Goal: Navigation & Orientation: Find specific page/section

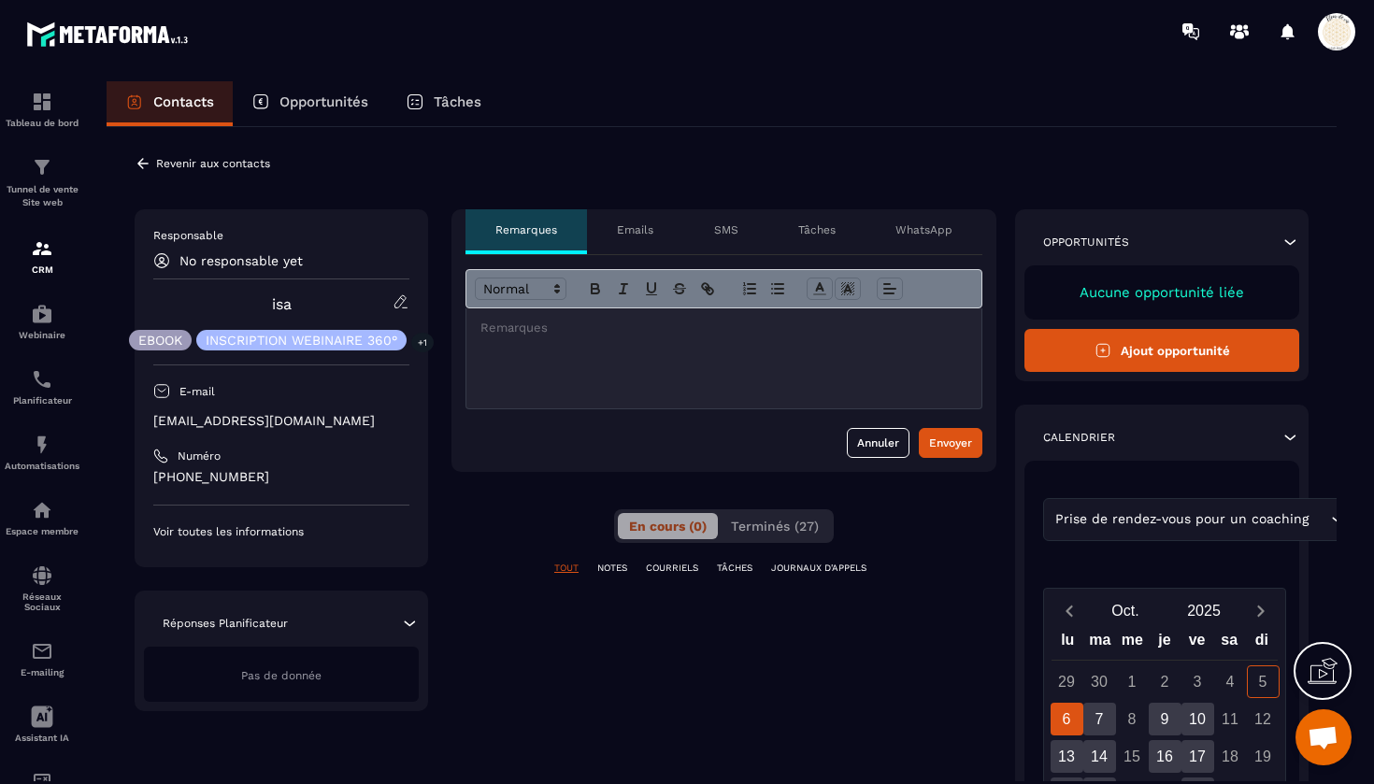
click at [643, 228] on p "Emails" at bounding box center [635, 229] width 36 height 15
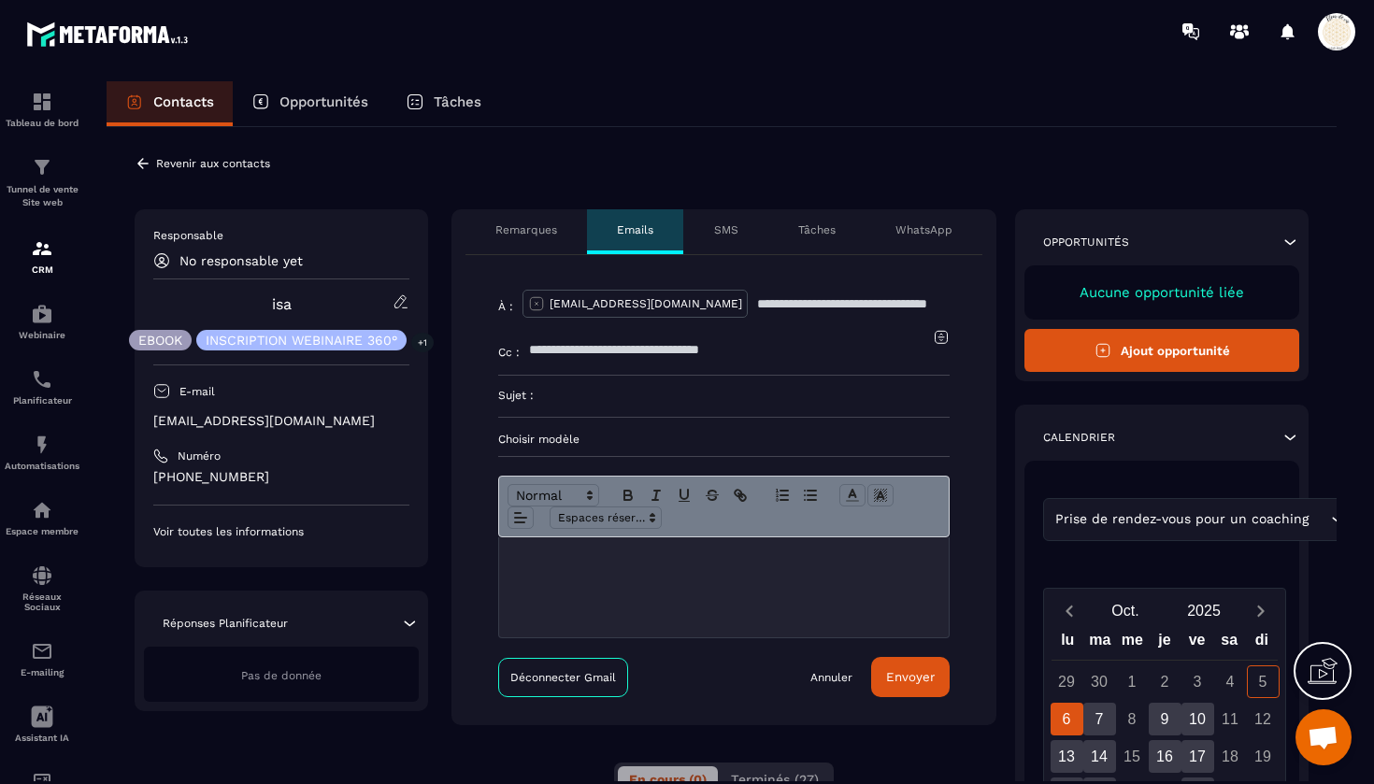
click at [928, 228] on p "WhatsApp" at bounding box center [924, 229] width 57 height 15
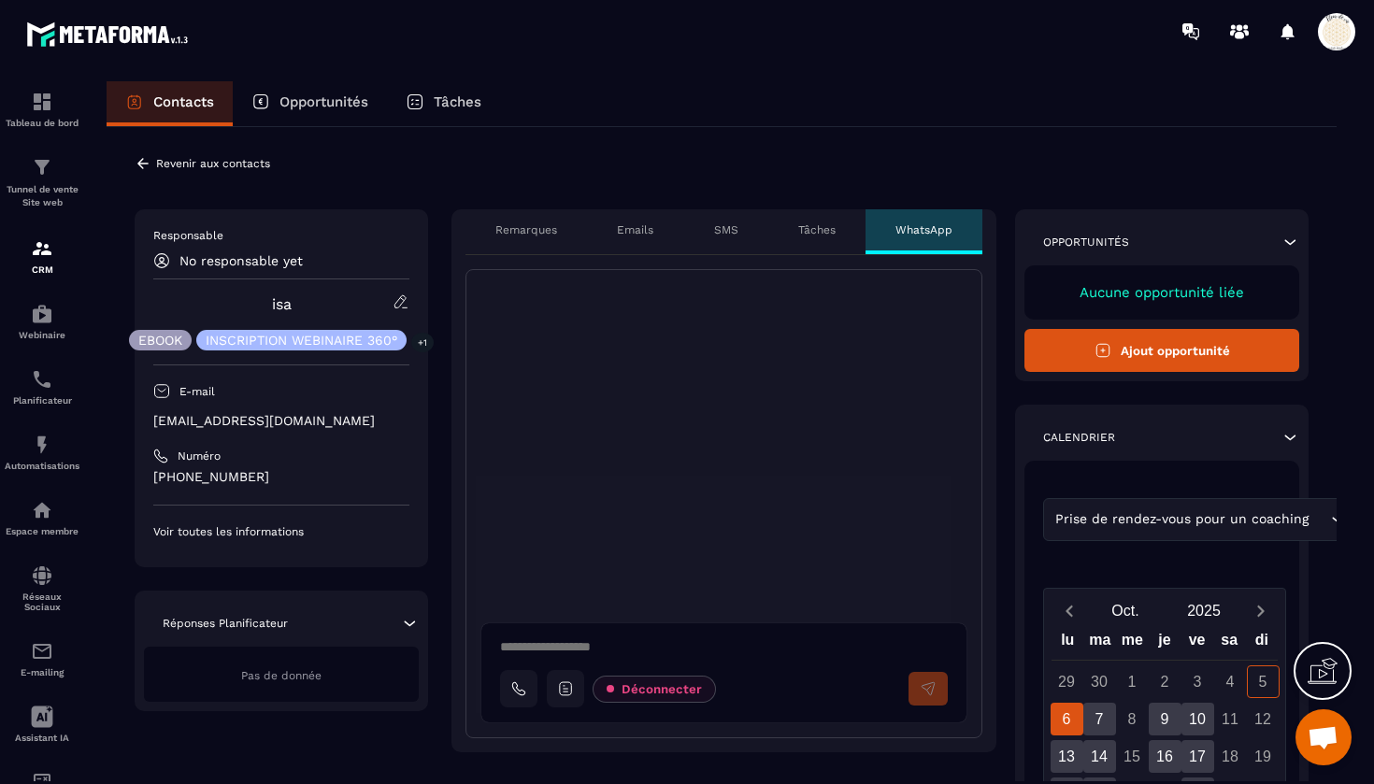
click at [813, 223] on p "Tâches" at bounding box center [816, 229] width 37 height 15
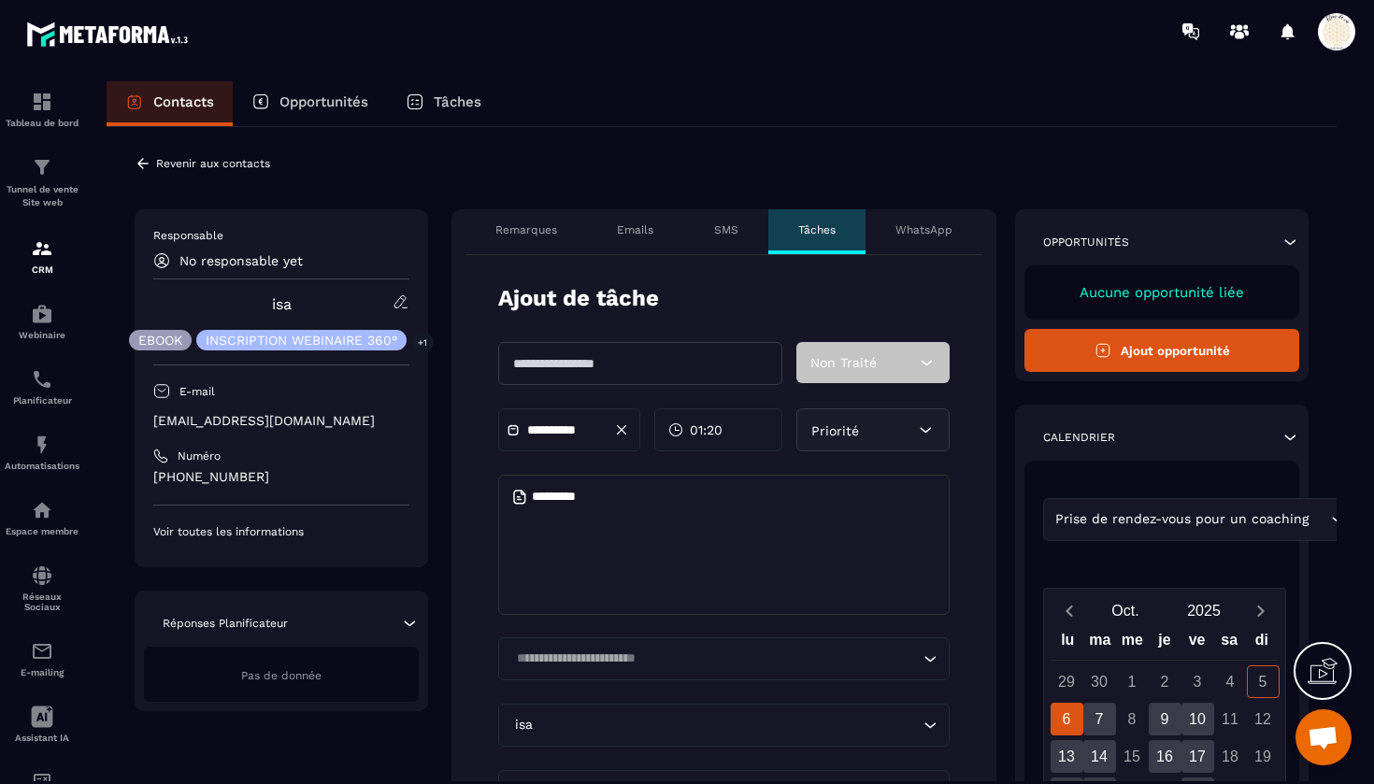
click at [724, 224] on p "SMS" at bounding box center [726, 229] width 24 height 15
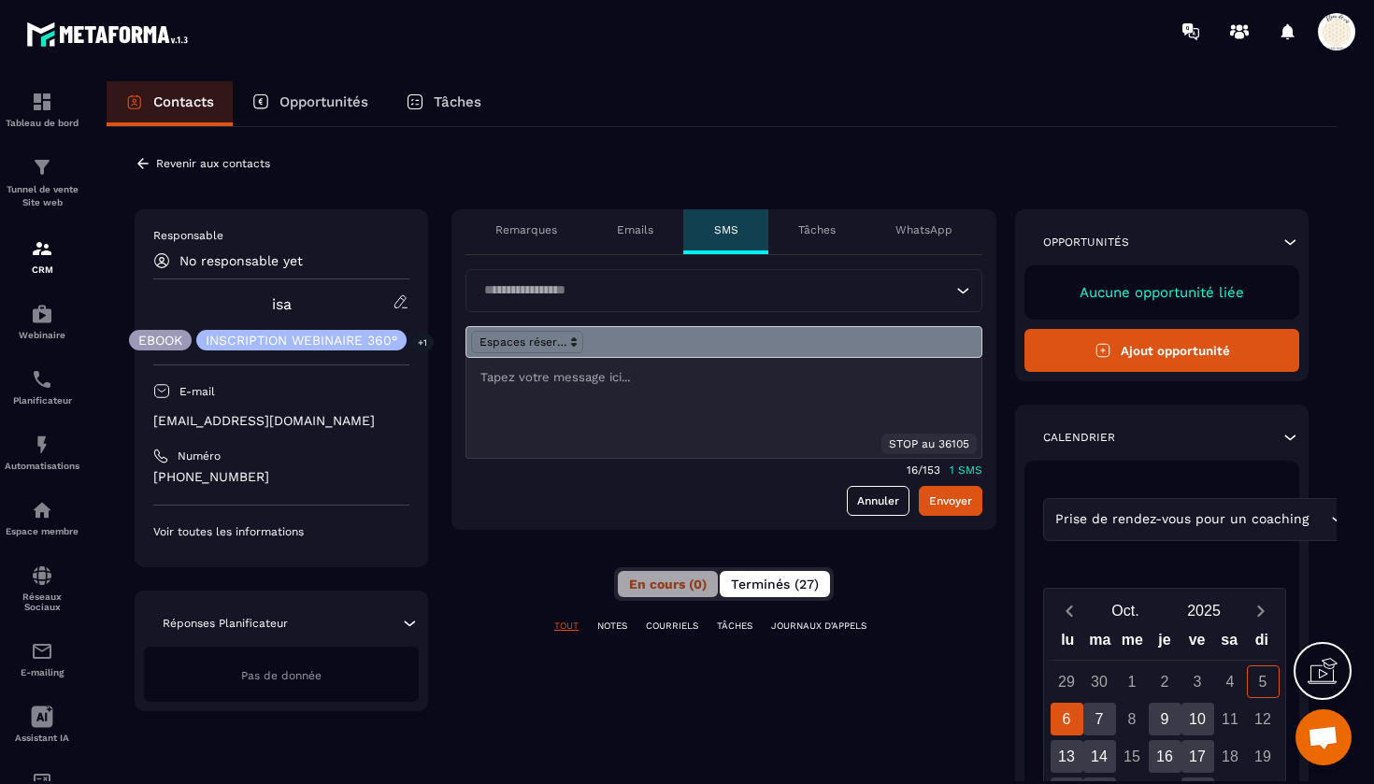
click at [767, 586] on span "Terminés (27)" at bounding box center [775, 584] width 88 height 15
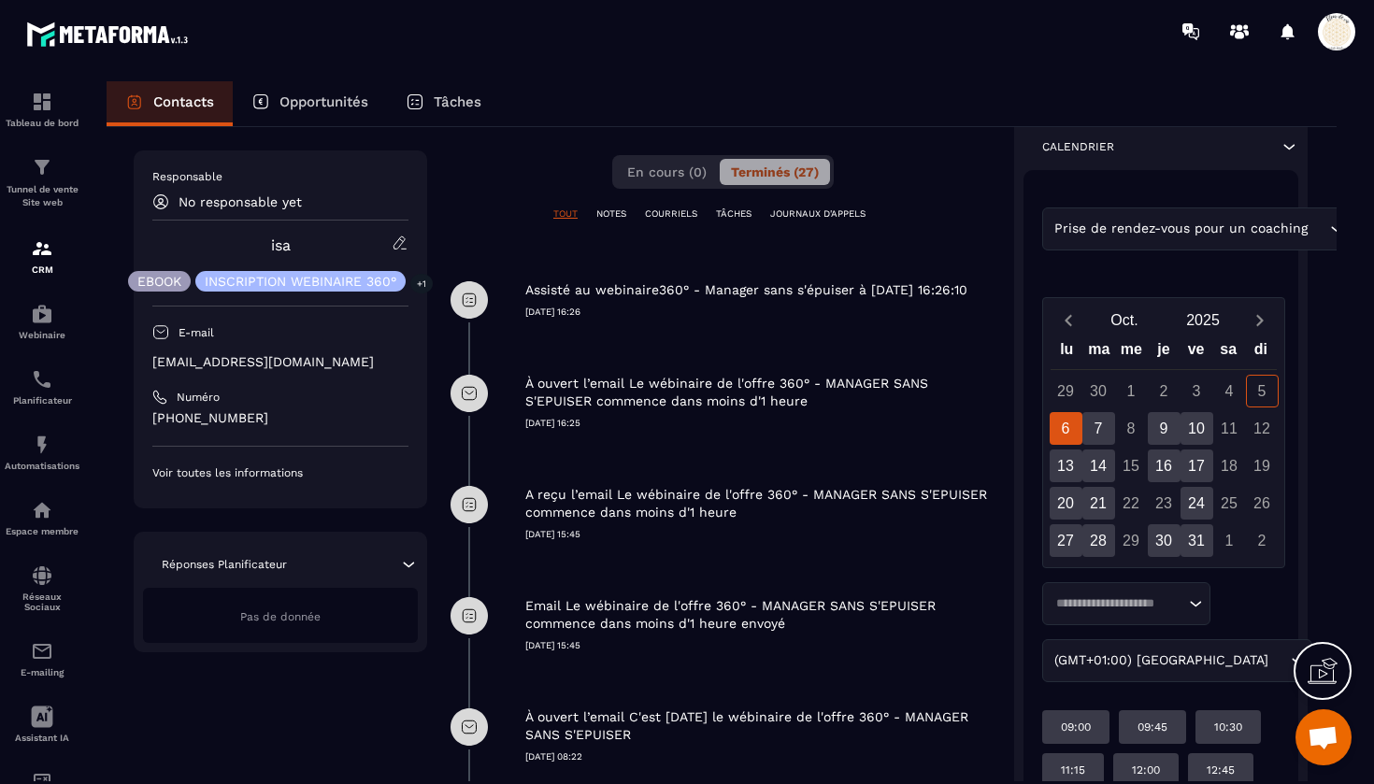
scroll to position [411, 1]
click at [273, 472] on p "Voir toutes les informations" at bounding box center [280, 473] width 256 height 15
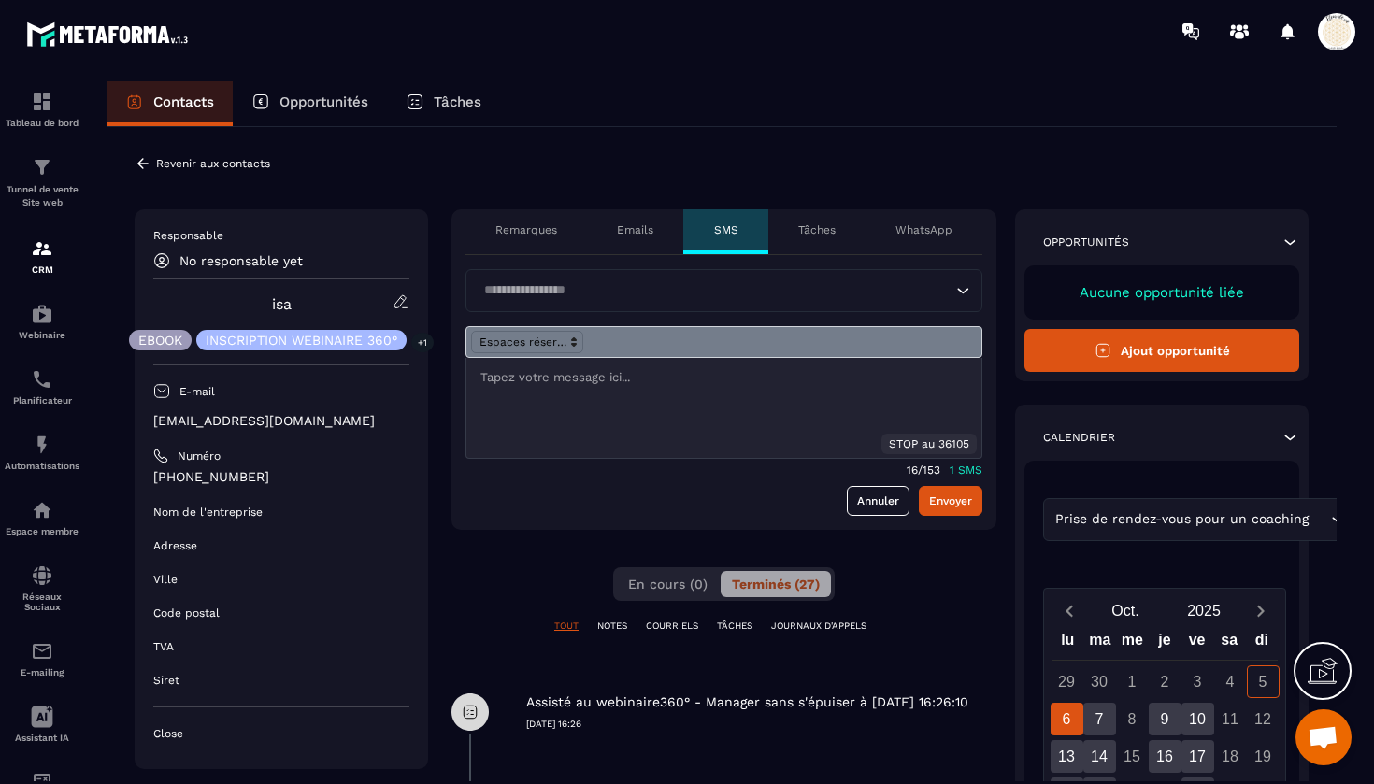
scroll to position [0, 0]
click at [337, 106] on p "Opportunités" at bounding box center [324, 101] width 89 height 17
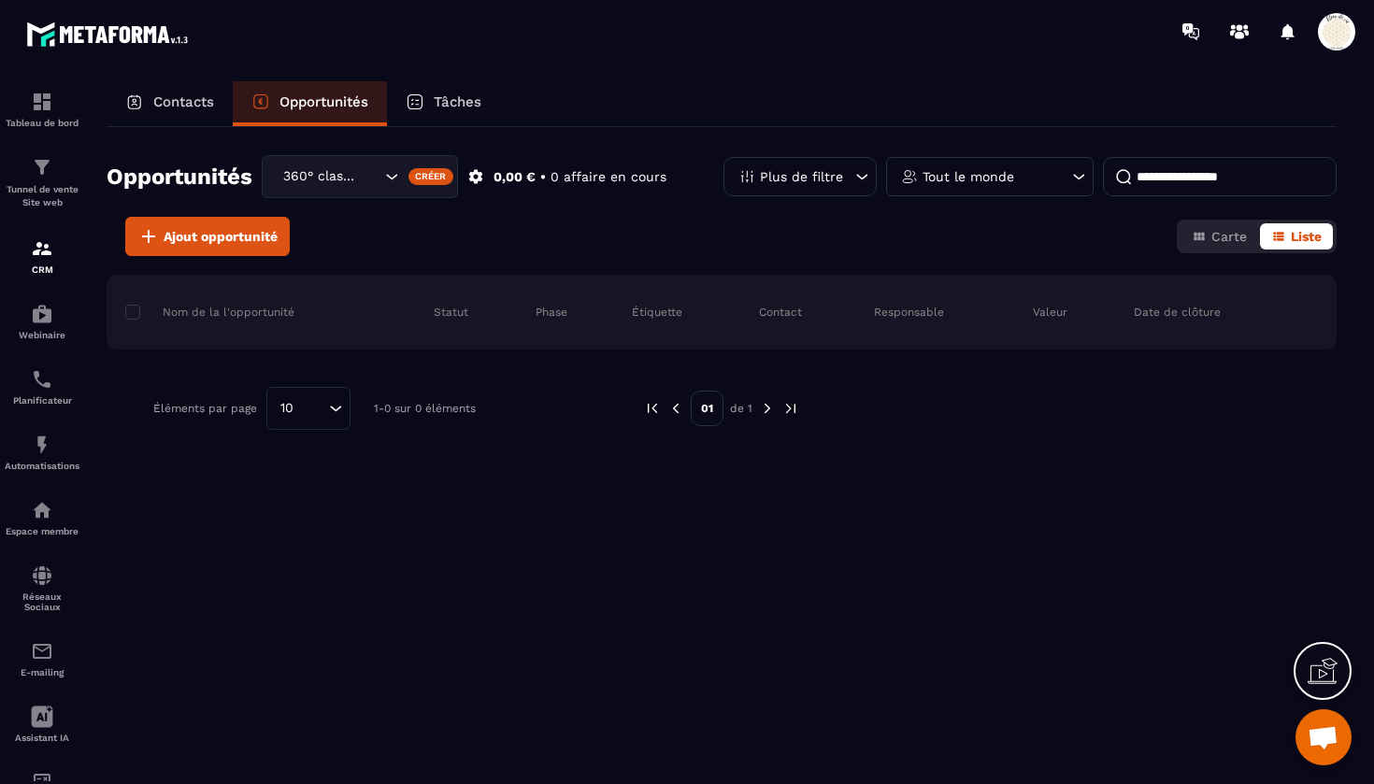
click at [467, 97] on p "Tâches" at bounding box center [458, 101] width 48 height 17
